Goal: Information Seeking & Learning: Learn about a topic

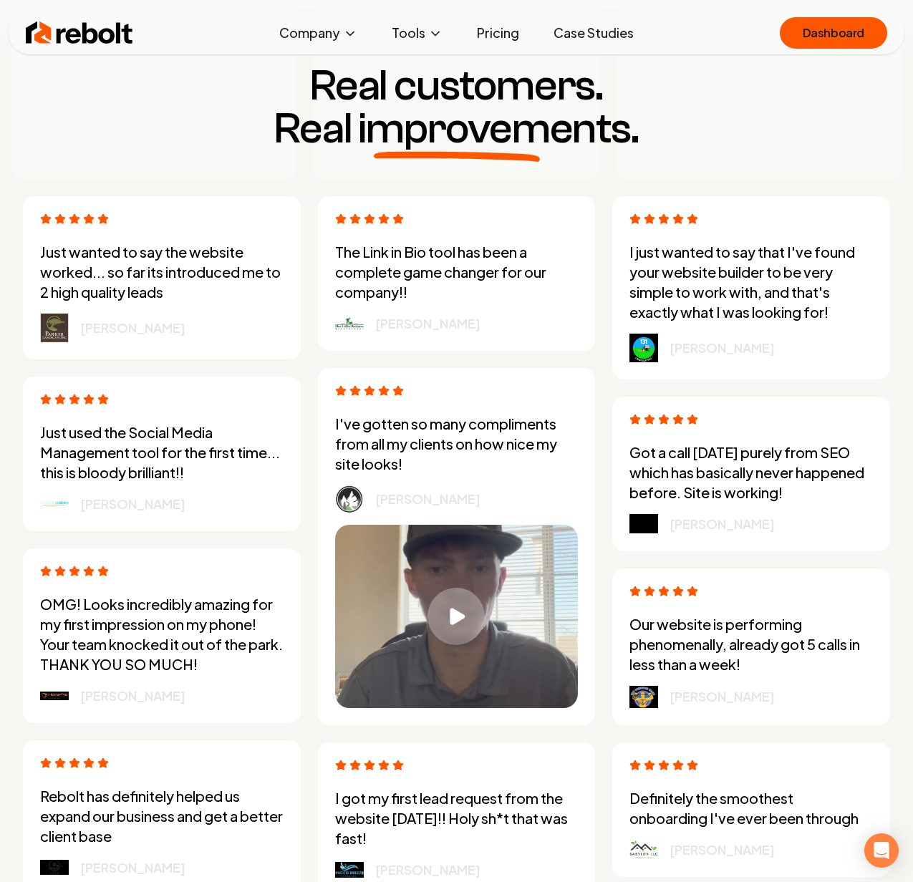
scroll to position [3782, 0]
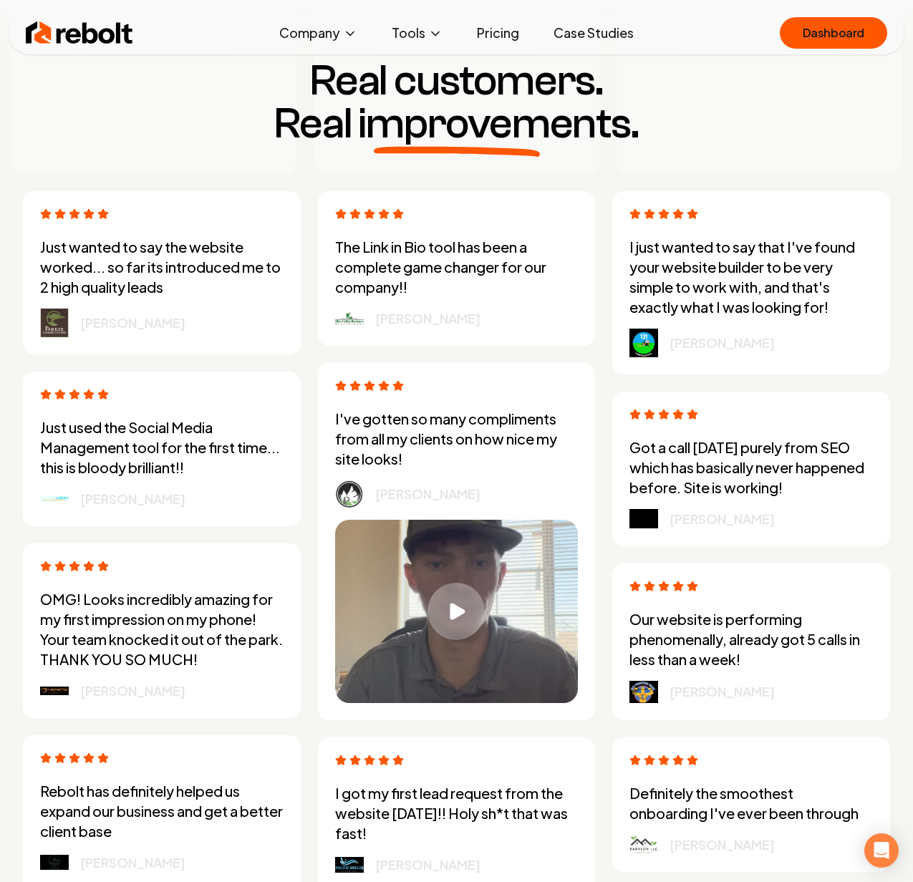
click at [640, 521] on img at bounding box center [643, 519] width 29 height 20
click at [641, 521] on img at bounding box center [643, 519] width 29 height 20
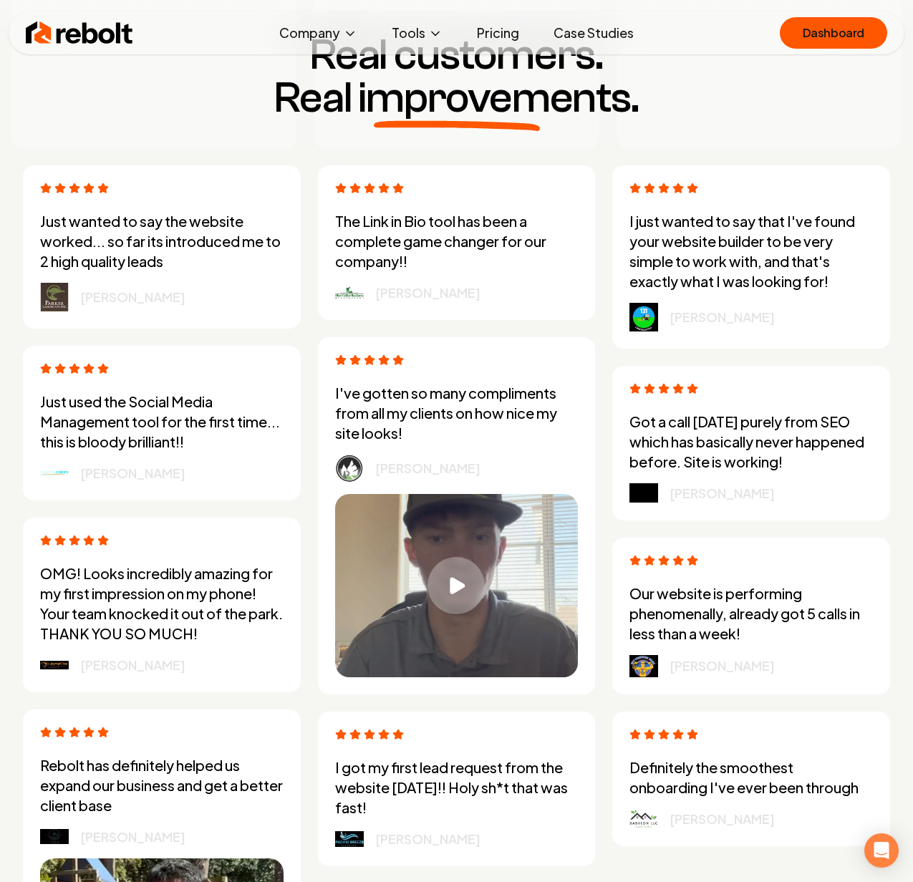
scroll to position [3815, 0]
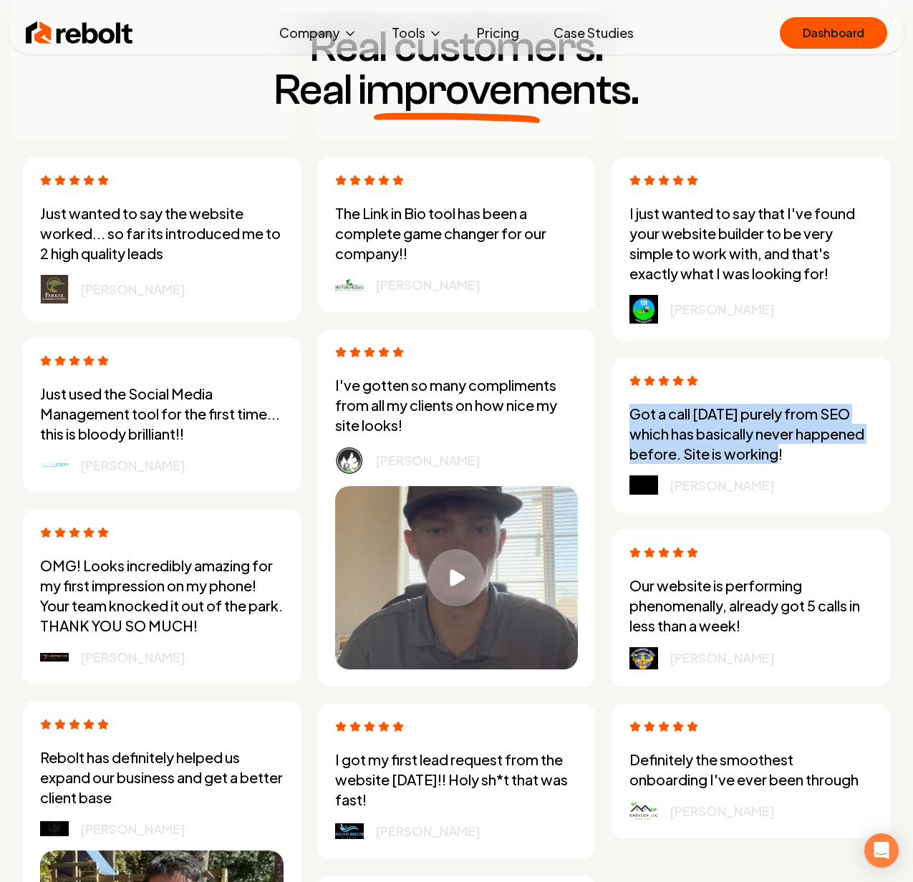
drag, startPoint x: 634, startPoint y: 417, endPoint x: 861, endPoint y: 458, distance: 231.2
click at [861, 458] on p "Got a call [DATE] purely from SEO which has basically never happened before. Si…" at bounding box center [750, 434] width 243 height 60
copy p "Got a call [DATE] purely from SEO which has basically never happened before. Si…"
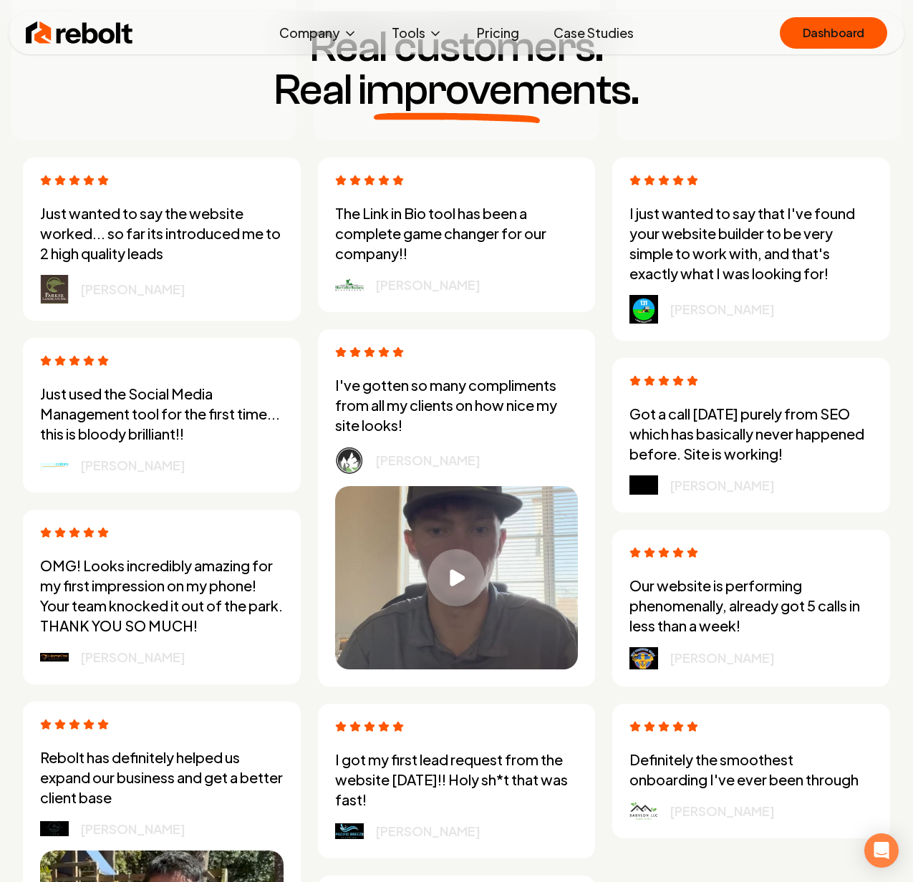
click at [692, 483] on p "[PERSON_NAME]" at bounding box center [721, 485] width 105 height 20
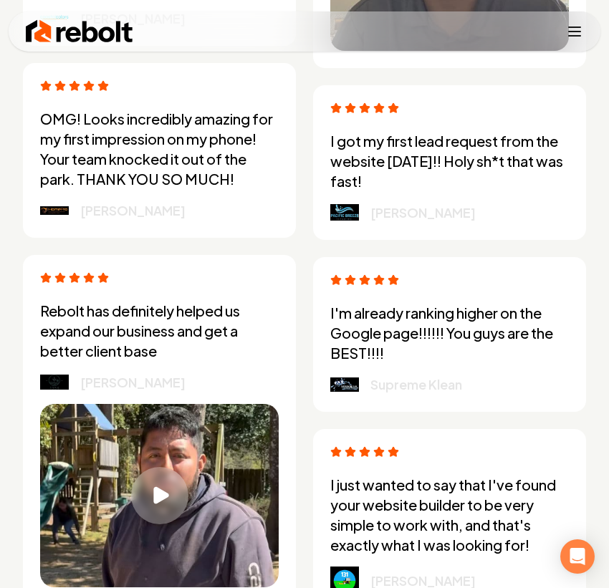
scroll to position [5335, 0]
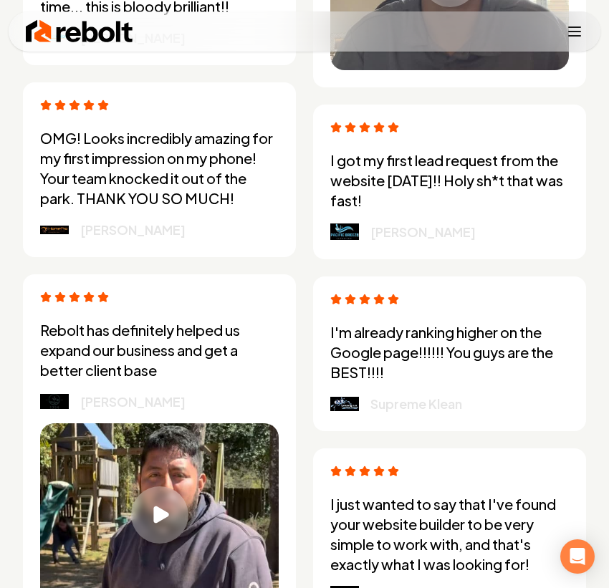
click at [129, 156] on p "OMG! Looks incredibly amazing for my first impression on my phone! Your team kn…" at bounding box center [159, 168] width 238 height 80
click at [89, 157] on p "OMG! Looks incredibly amazing for my first impression on my phone! Your team kn…" at bounding box center [159, 168] width 238 height 80
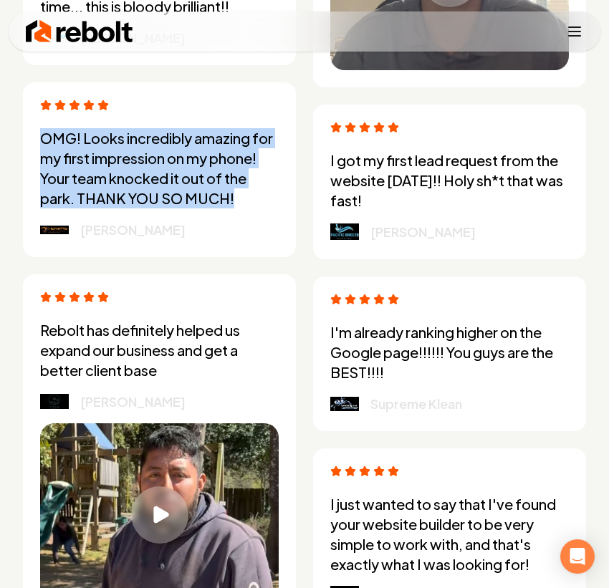
drag, startPoint x: 42, startPoint y: 138, endPoint x: 235, endPoint y: 196, distance: 201.1
click at [235, 196] on p "OMG! Looks incredibly amazing for my first impression on my phone! Your team kn…" at bounding box center [159, 168] width 238 height 80
copy p "OMG! Looks incredibly amazing for my first impression on my phone! Your team kn…"
